Goal: Task Accomplishment & Management: Use online tool/utility

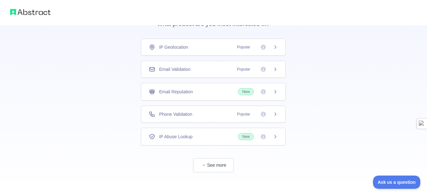
scroll to position [40, 0]
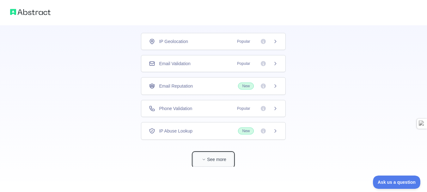
click at [204, 157] on span "button" at bounding box center [204, 159] width 6 height 6
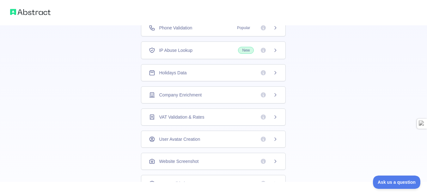
scroll to position [135, 0]
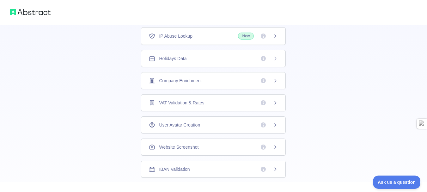
click at [273, 80] on icon at bounding box center [275, 80] width 5 height 5
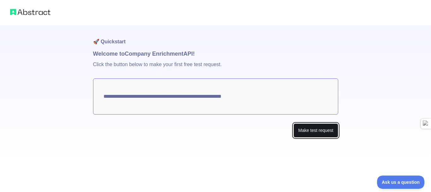
click at [312, 130] on button "Make test request" at bounding box center [316, 130] width 45 height 14
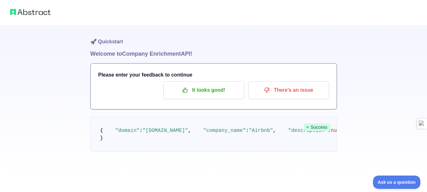
click at [330, 133] on span "null" at bounding box center [336, 131] width 12 height 6
click at [375, 177] on button "Ask us a question" at bounding box center [393, 180] width 47 height 13
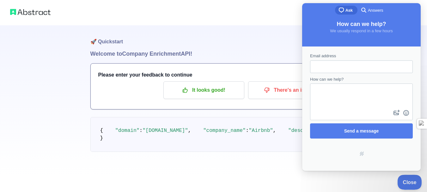
drag, startPoint x: 405, startPoint y: 181, endPoint x: 792, endPoint y: 348, distance: 421.8
click at [405, 181] on span "Close" at bounding box center [407, 181] width 21 height 4
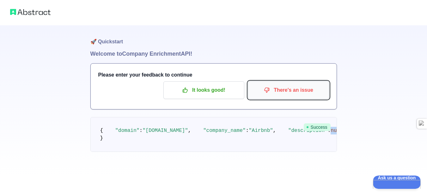
click at [283, 96] on button "There's an issue" at bounding box center [288, 90] width 81 height 18
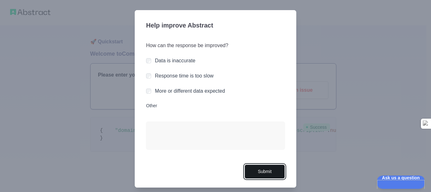
click at [267, 174] on button "Submit" at bounding box center [265, 171] width 40 height 14
